Goal: Information Seeking & Learning: Learn about a topic

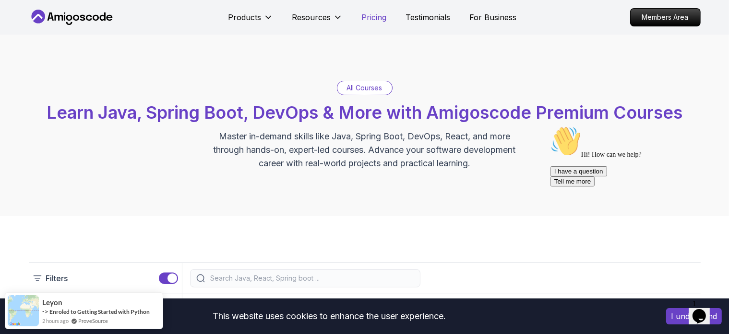
click at [370, 14] on p "Pricing" at bounding box center [374, 18] width 25 height 12
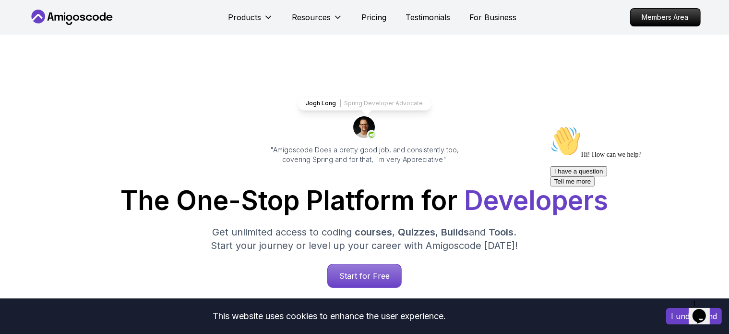
scroll to position [2071, 0]
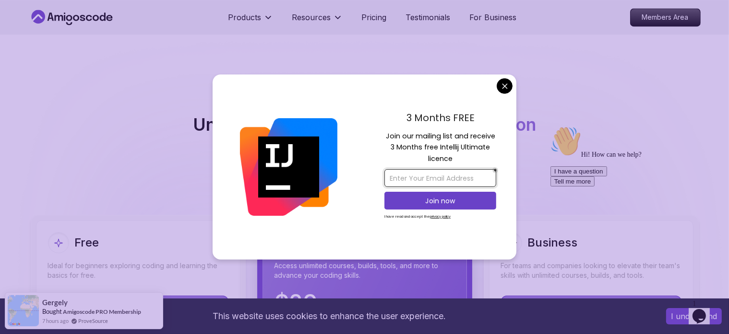
click at [468, 178] on input "email" at bounding box center [441, 178] width 112 height 18
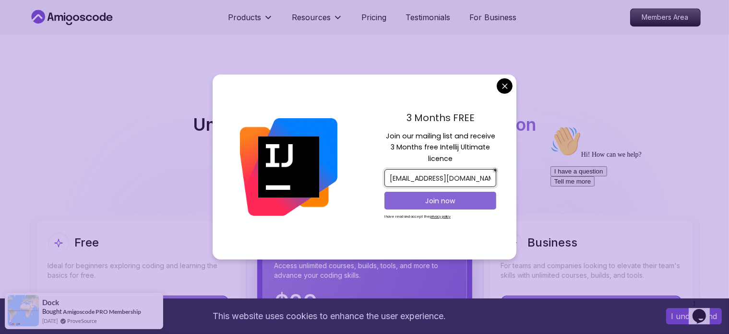
type input "[EMAIL_ADDRESS][DOMAIN_NAME]"
click at [441, 194] on button "Join now" at bounding box center [441, 201] width 112 height 18
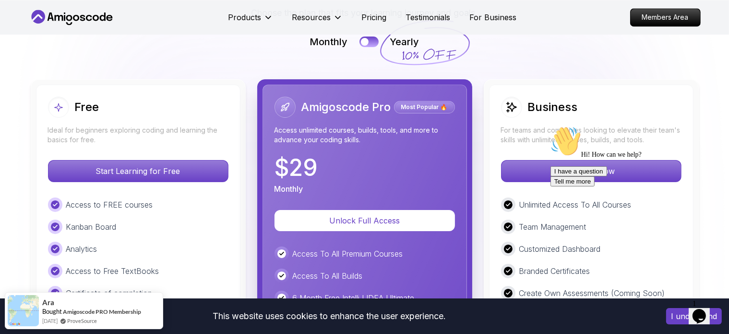
scroll to position [2215, 0]
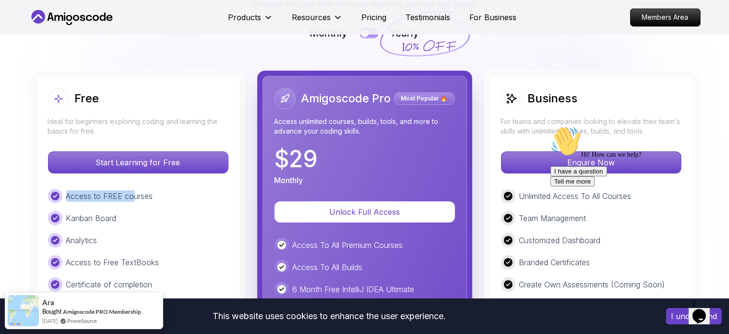
drag, startPoint x: 51, startPoint y: 142, endPoint x: 132, endPoint y: 151, distance: 80.6
click at [132, 189] on div "Access to FREE courses" at bounding box center [138, 196] width 180 height 14
drag, startPoint x: 65, startPoint y: 164, endPoint x: 174, endPoint y: 180, distance: 110.7
click at [173, 189] on div "Access to FREE courses Kanban Board Analytics Access to Free TextBooks Certific…" at bounding box center [138, 251] width 180 height 125
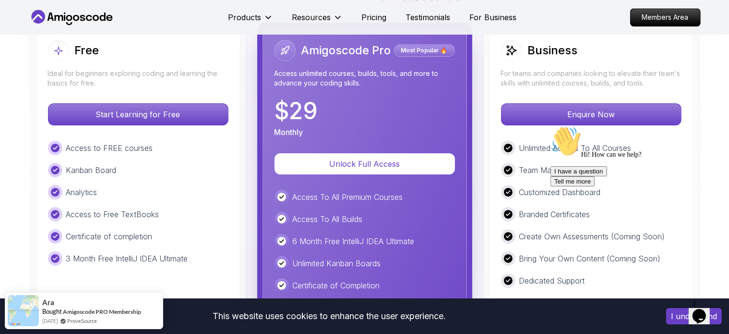
click at [180, 229] on div "Certificate of completion" at bounding box center [138, 236] width 180 height 14
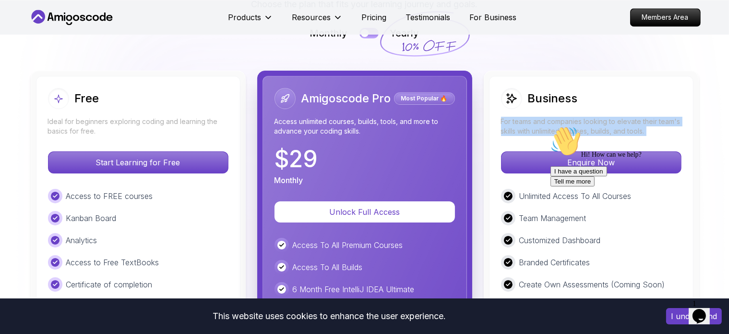
drag, startPoint x: 501, startPoint y: 71, endPoint x: 673, endPoint y: 88, distance: 172.7
click at [665, 86] on div "Business For teams and companies looking to elevate their team's skills with un…" at bounding box center [591, 302] width 204 height 453
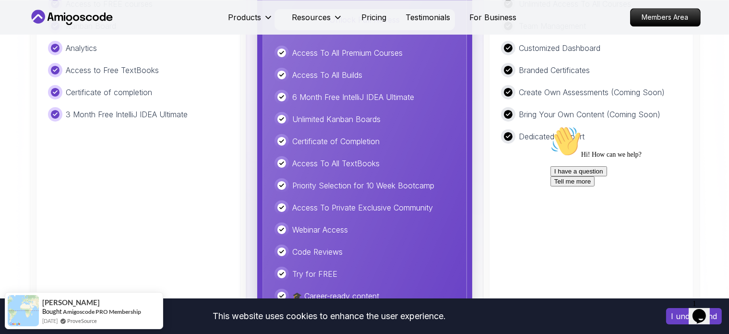
scroll to position [2263, 0]
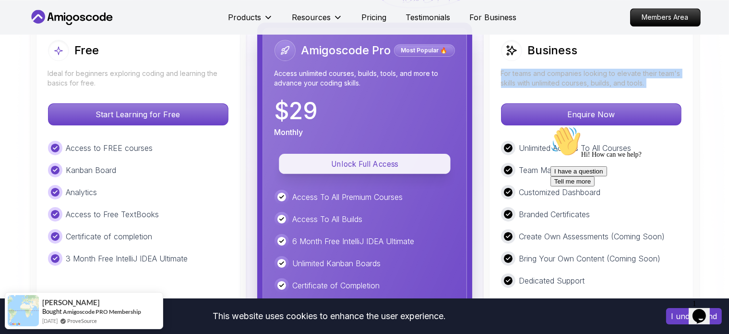
click at [339, 154] on button "Unlock Full Access" at bounding box center [364, 164] width 171 height 20
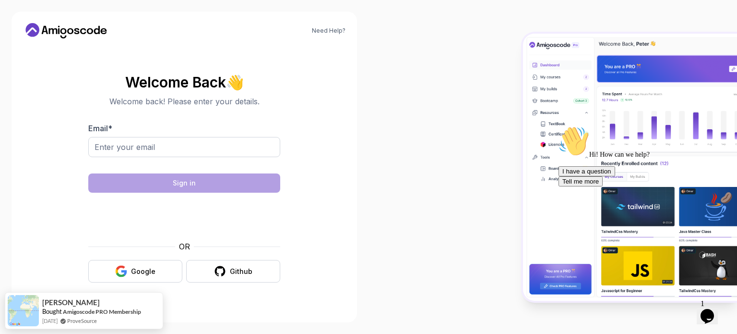
drag, startPoint x: 586, startPoint y: 222, endPoint x: 564, endPoint y: 227, distance: 22.6
click at [564, 158] on div "Hi! How can we help?" at bounding box center [645, 142] width 173 height 33
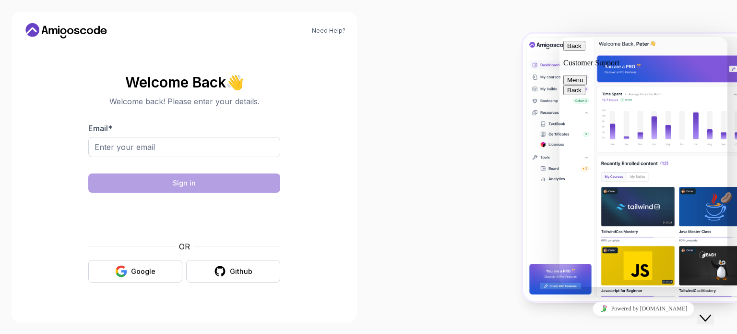
click at [469, 240] on div at bounding box center [553, 167] width 369 height 334
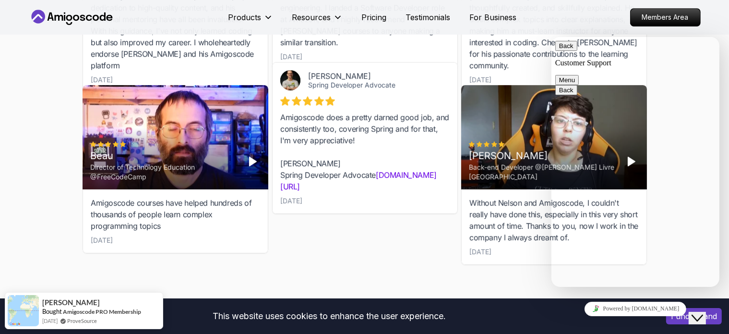
scroll to position [3127, 0]
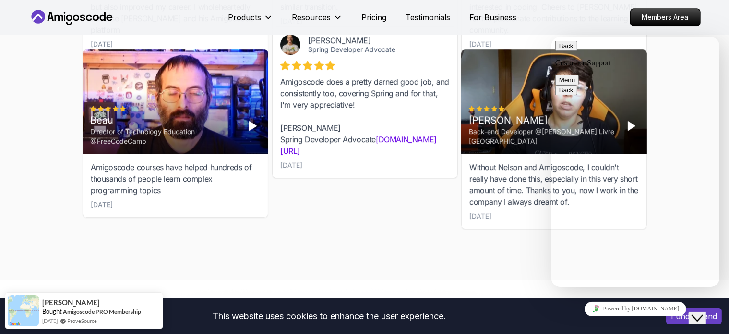
click at [252, 122] on polygon "Play" at bounding box center [252, 126] width 7 height 9
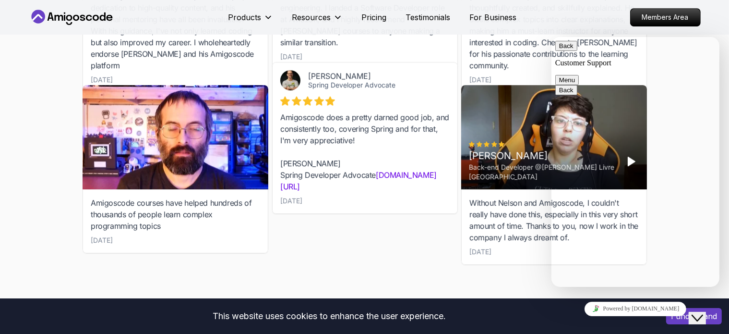
scroll to position [3079, 0]
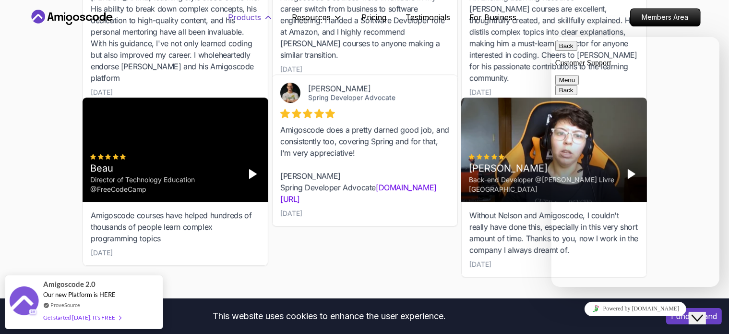
click at [264, 16] on icon at bounding box center [269, 17] width 10 height 10
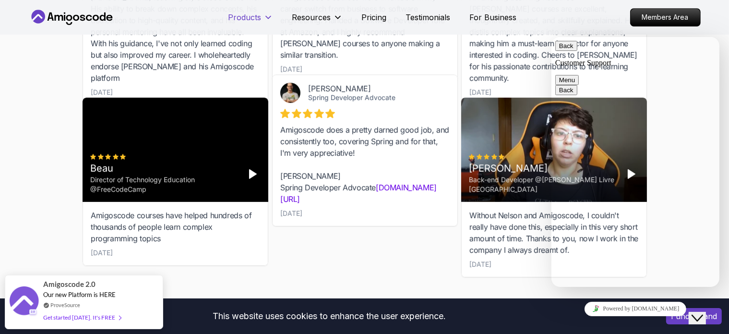
click at [264, 21] on icon at bounding box center [269, 17] width 10 height 10
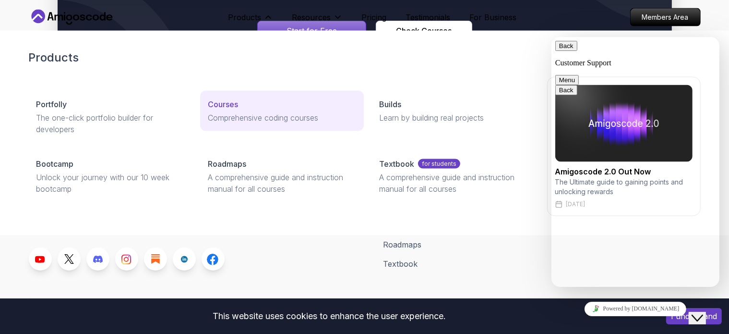
scroll to position [5235, 0]
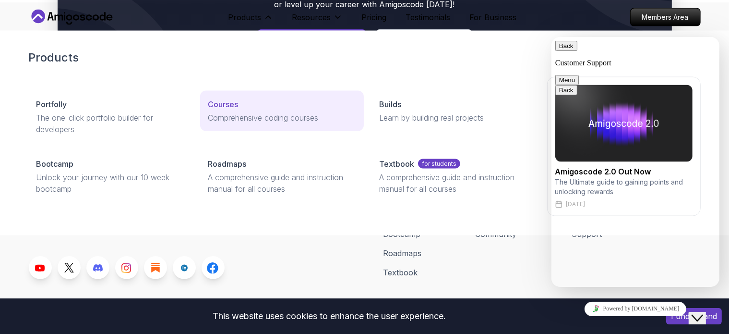
click at [252, 123] on link "Courses Comprehensive coding courses" at bounding box center [282, 111] width 164 height 40
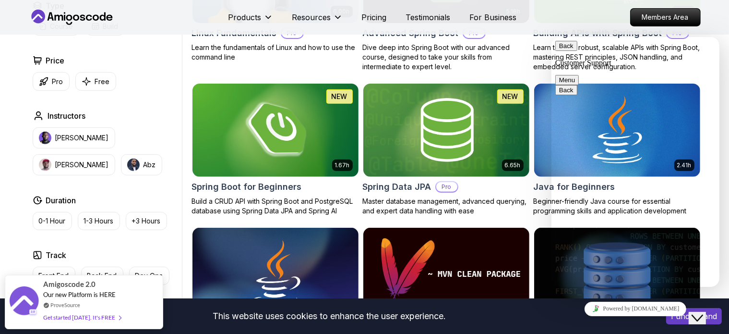
scroll to position [384, 0]
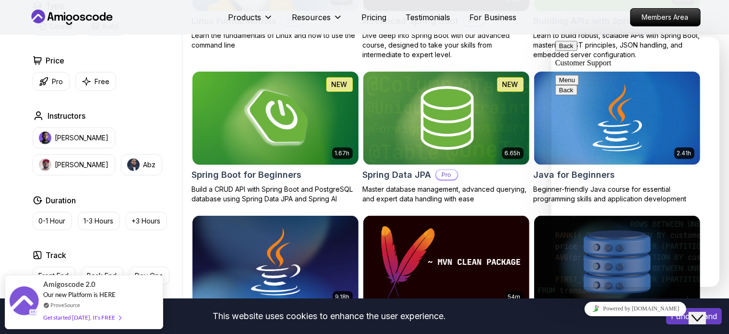
click at [285, 171] on h2 "Spring Boot for Beginners" at bounding box center [247, 174] width 110 height 13
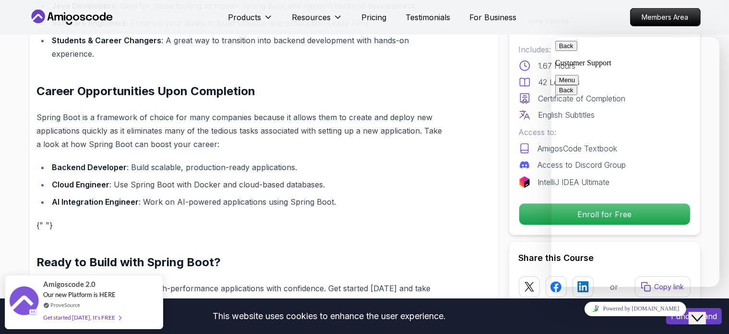
scroll to position [864, 0]
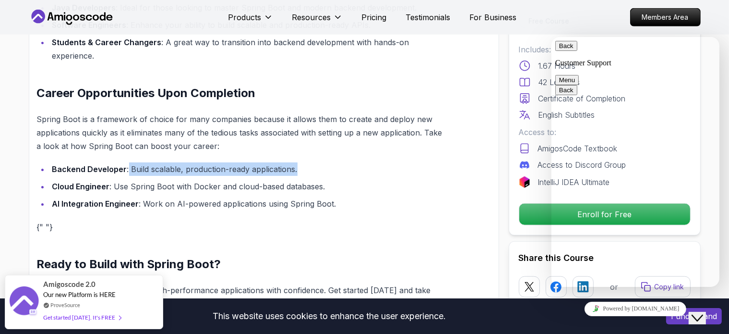
drag, startPoint x: 125, startPoint y: 155, endPoint x: 310, endPoint y: 148, distance: 185.0
click at [306, 162] on li "Backend Developer : Build scalable, production-ready applications." at bounding box center [247, 168] width 396 height 13
click at [316, 162] on li "Backend Developer : Build scalable, production-ready applications." at bounding box center [247, 168] width 396 height 13
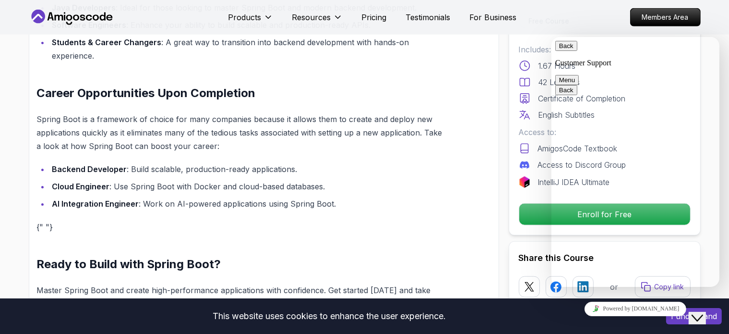
click at [111, 164] on strong "Backend Developer" at bounding box center [89, 169] width 75 height 10
click at [578, 74] on button "Menu" at bounding box center [567, 79] width 24 height 10
drag, startPoint x: 416, startPoint y: 80, endPoint x: 436, endPoint y: 94, distance: 24.1
click at [416, 85] on h2 "Career Opportunities Upon Completion" at bounding box center [241, 92] width 409 height 15
click at [701, 312] on icon "Close Chat This icon closes the chat window." at bounding box center [697, 318] width 12 height 12
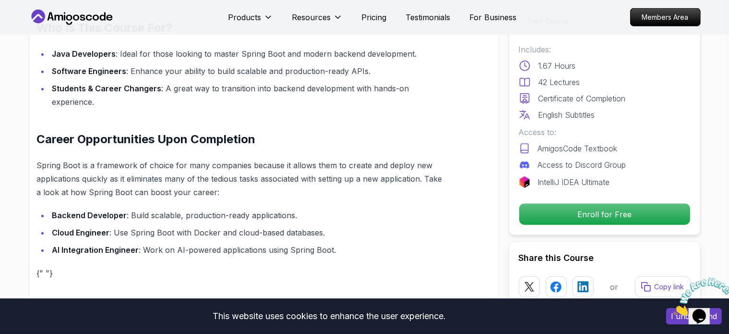
scroll to position [816, 0]
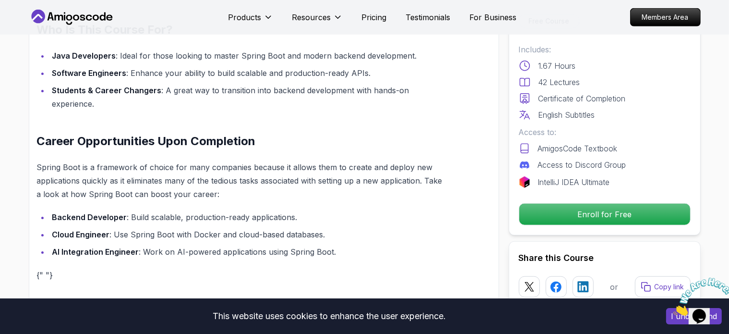
drag, startPoint x: 88, startPoint y: 122, endPoint x: 113, endPoint y: 105, distance: 30.4
click at [95, 133] on h2 "Career Opportunities Upon Completion" at bounding box center [241, 140] width 409 height 15
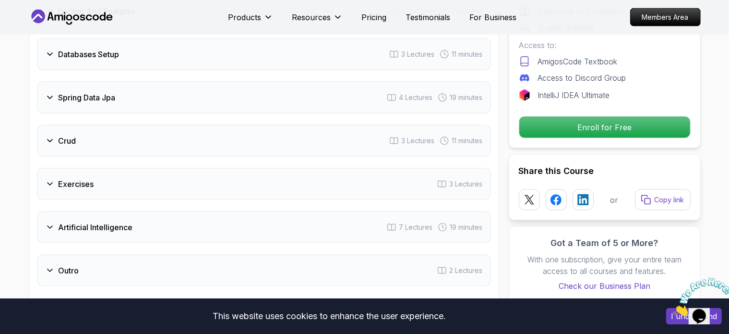
scroll to position [1536, 0]
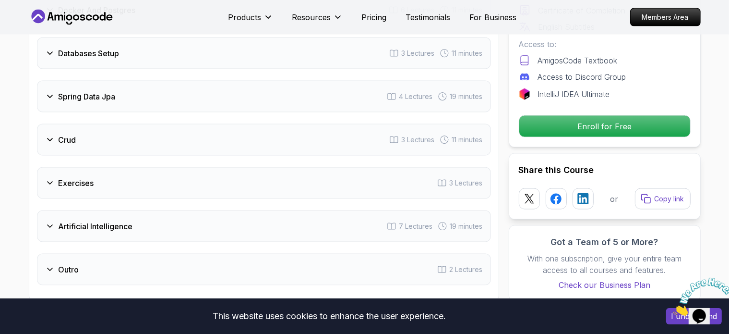
click at [67, 134] on h3 "Crud" at bounding box center [68, 140] width 18 height 12
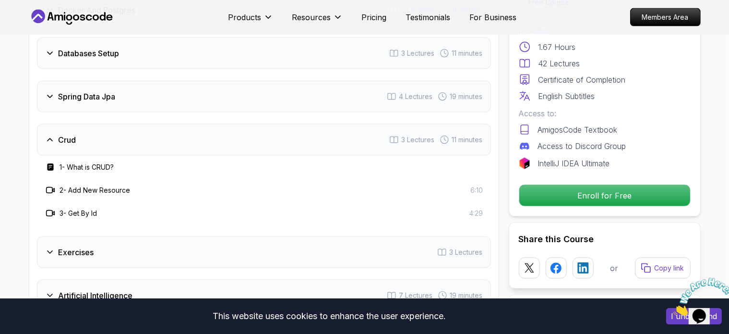
click at [67, 134] on h3 "Crud" at bounding box center [68, 140] width 18 height 12
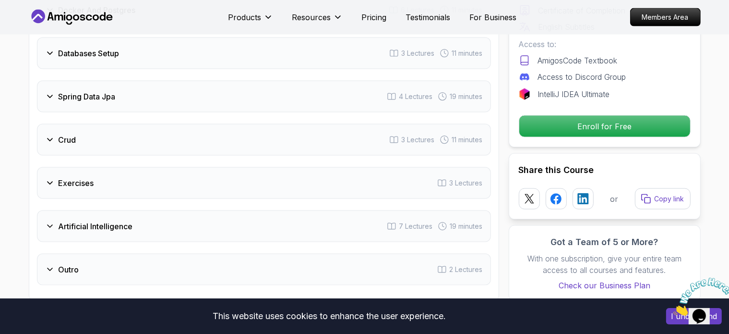
click at [97, 174] on div "Exercises 3 Lectures" at bounding box center [264, 183] width 454 height 32
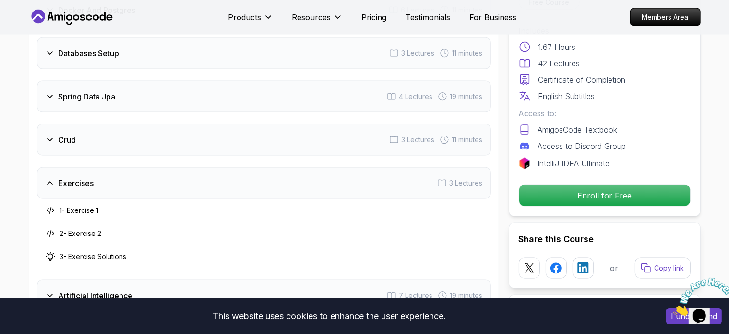
click at [97, 174] on div "Exercises 3 Lectures" at bounding box center [264, 183] width 454 height 32
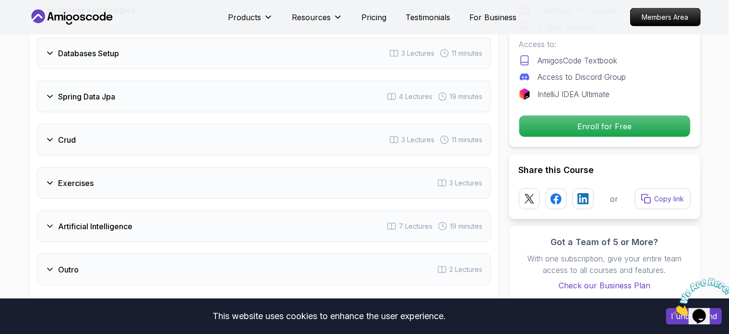
click at [100, 87] on div "Spring Data Jpa 4 Lectures 19 minutes" at bounding box center [264, 97] width 454 height 32
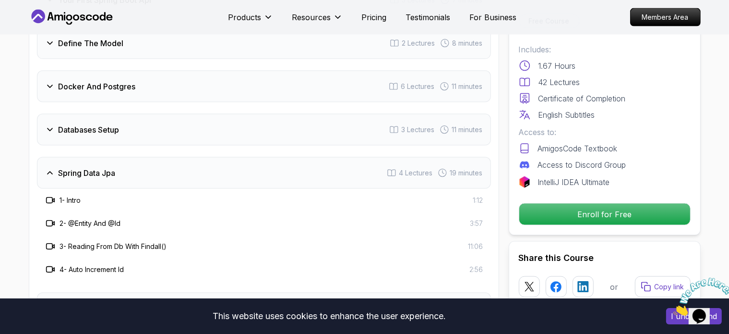
scroll to position [1394, 0]
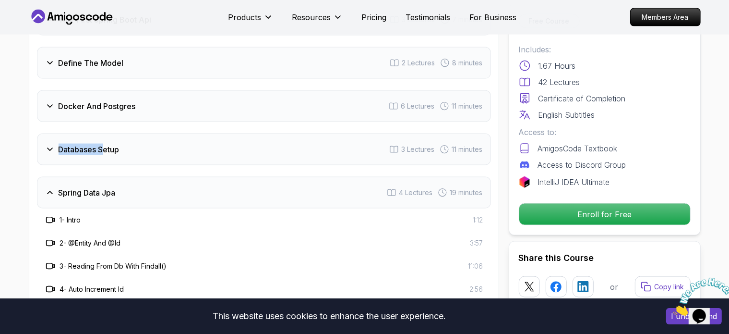
click at [102, 118] on div "Intro 2 Lectures Intro To Spring And Spring Boot 4 Lectures 8 minutes Environme…" at bounding box center [264, 173] width 454 height 599
click at [112, 100] on h3 "Docker And Postgres" at bounding box center [97, 106] width 77 height 12
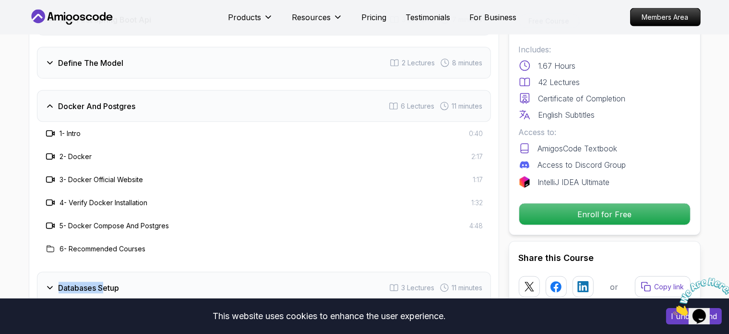
click at [111, 55] on div "Define The Model 2 Lectures 8 minutes" at bounding box center [264, 63] width 454 height 32
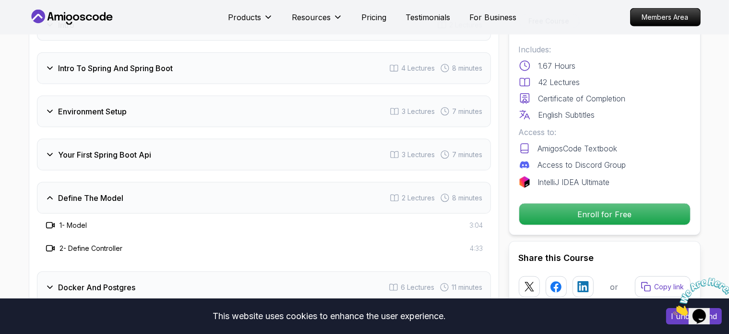
scroll to position [1250, 0]
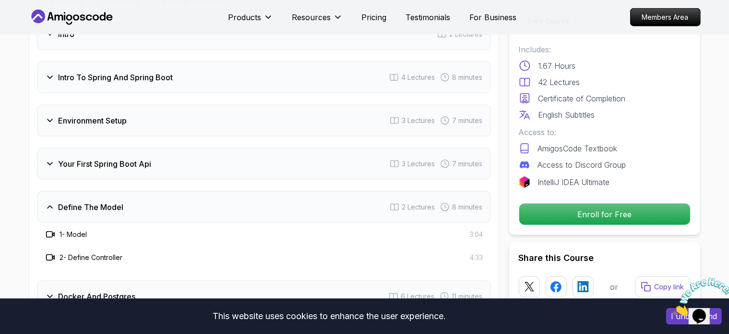
click at [100, 115] on h3 "Environment Setup" at bounding box center [93, 121] width 69 height 12
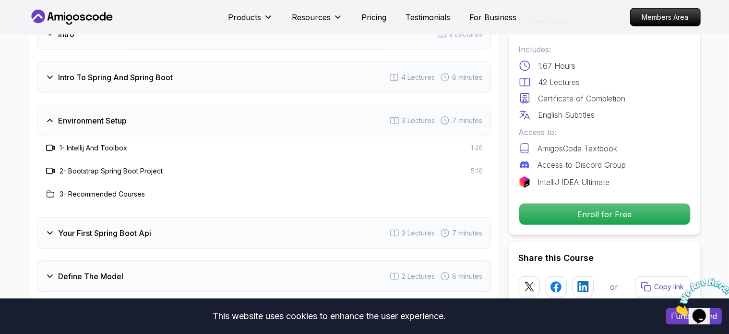
click at [115, 72] on h3 "Intro To Spring And Spring Boot" at bounding box center [116, 78] width 115 height 12
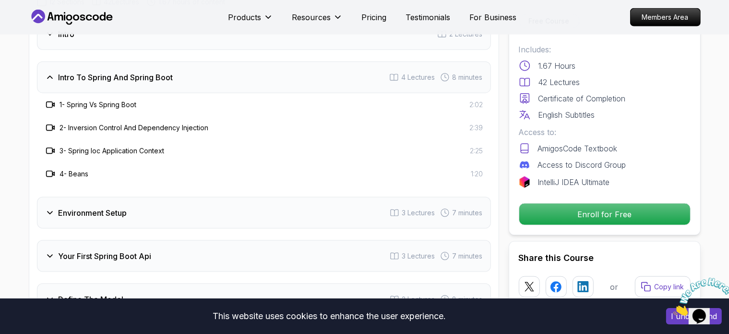
click at [120, 250] on div "Your First Spring Boot Api 3 Lectures 7 minutes" at bounding box center [264, 256] width 454 height 32
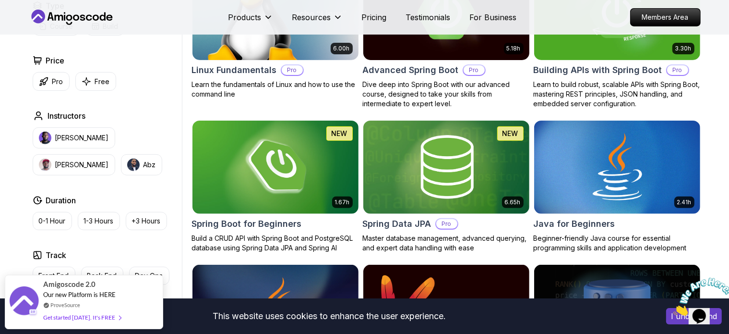
scroll to position [336, 0]
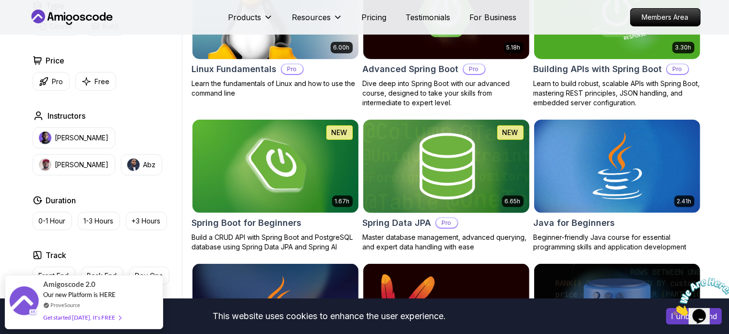
click at [463, 196] on img at bounding box center [446, 165] width 174 height 97
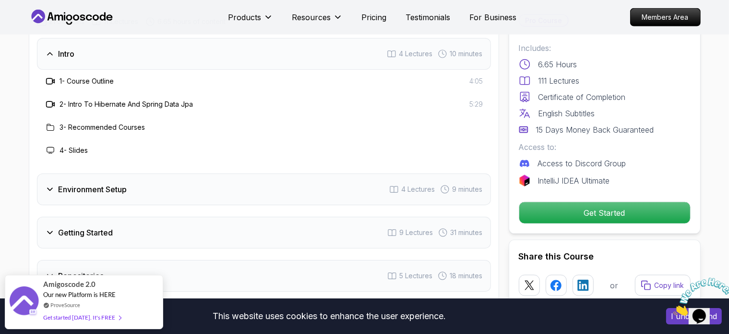
scroll to position [1200, 0]
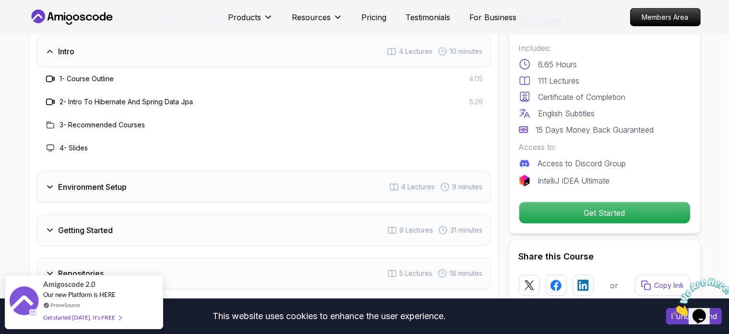
click at [103, 180] on div "Environment Setup 4 Lectures 9 minutes" at bounding box center [264, 187] width 454 height 32
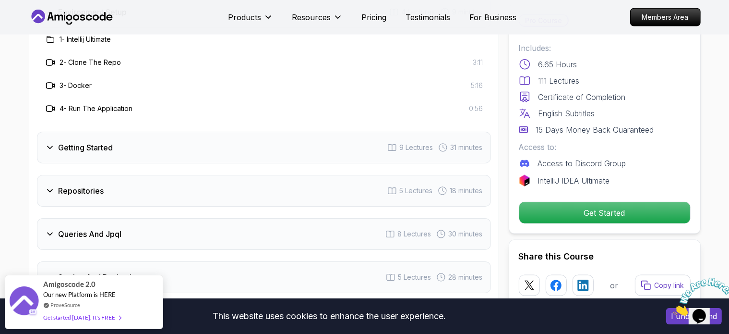
scroll to position [1296, 0]
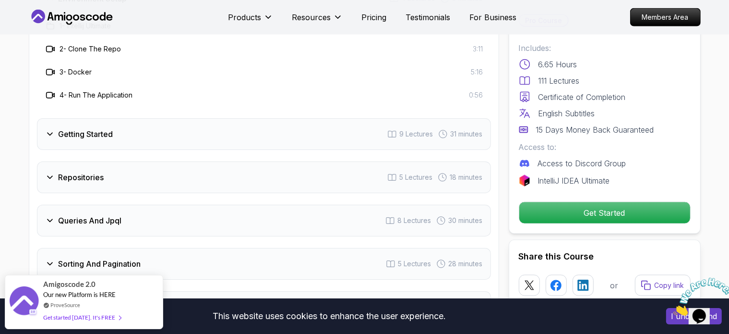
click at [109, 161] on div "Repositories 5 Lectures 18 minutes" at bounding box center [264, 177] width 454 height 32
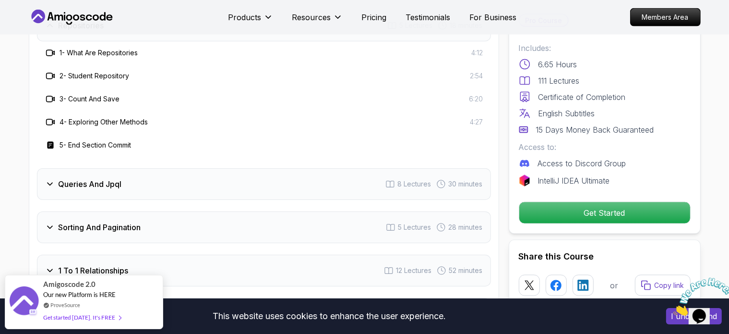
scroll to position [1440, 0]
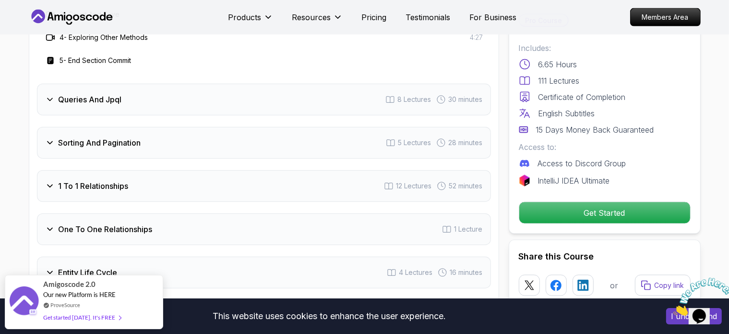
click at [123, 180] on h3 "1 To 1 Relationships" at bounding box center [94, 186] width 70 height 12
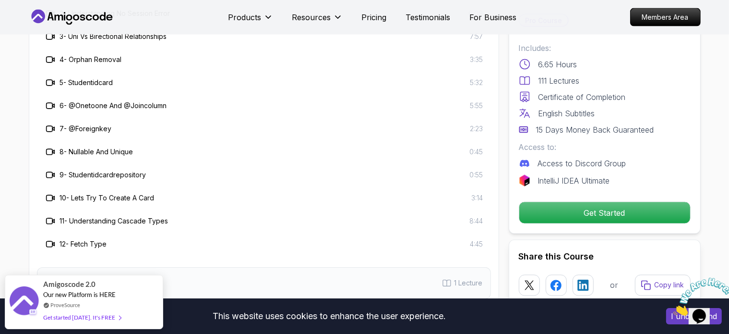
scroll to position [1584, 0]
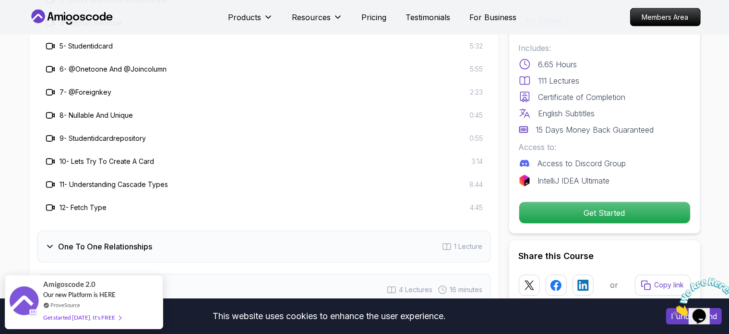
click at [149, 240] on h3 "One To One Relationships" at bounding box center [106, 246] width 94 height 12
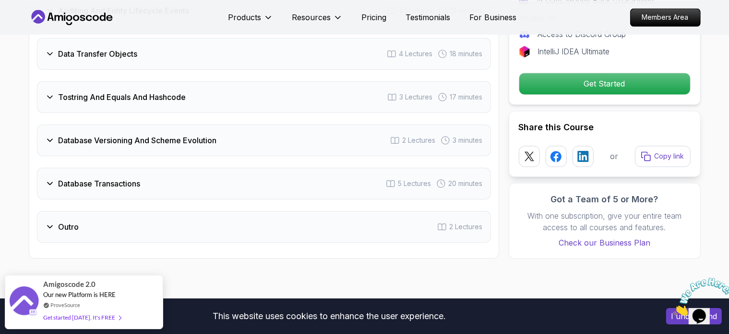
scroll to position [1920, 0]
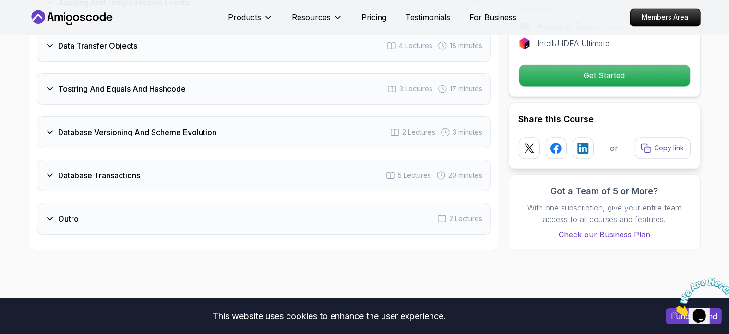
click at [144, 165] on div "Database Transactions 5 Lectures 20 minutes" at bounding box center [264, 175] width 454 height 32
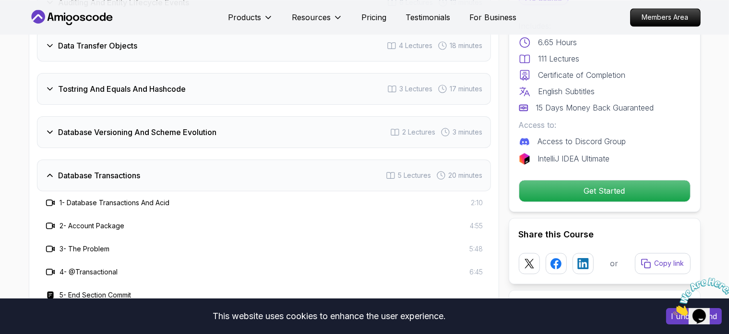
click at [144, 165] on div "Database Transactions 5 Lectures 20 minutes" at bounding box center [264, 175] width 454 height 32
